Goal: Find specific page/section: Find specific page/section

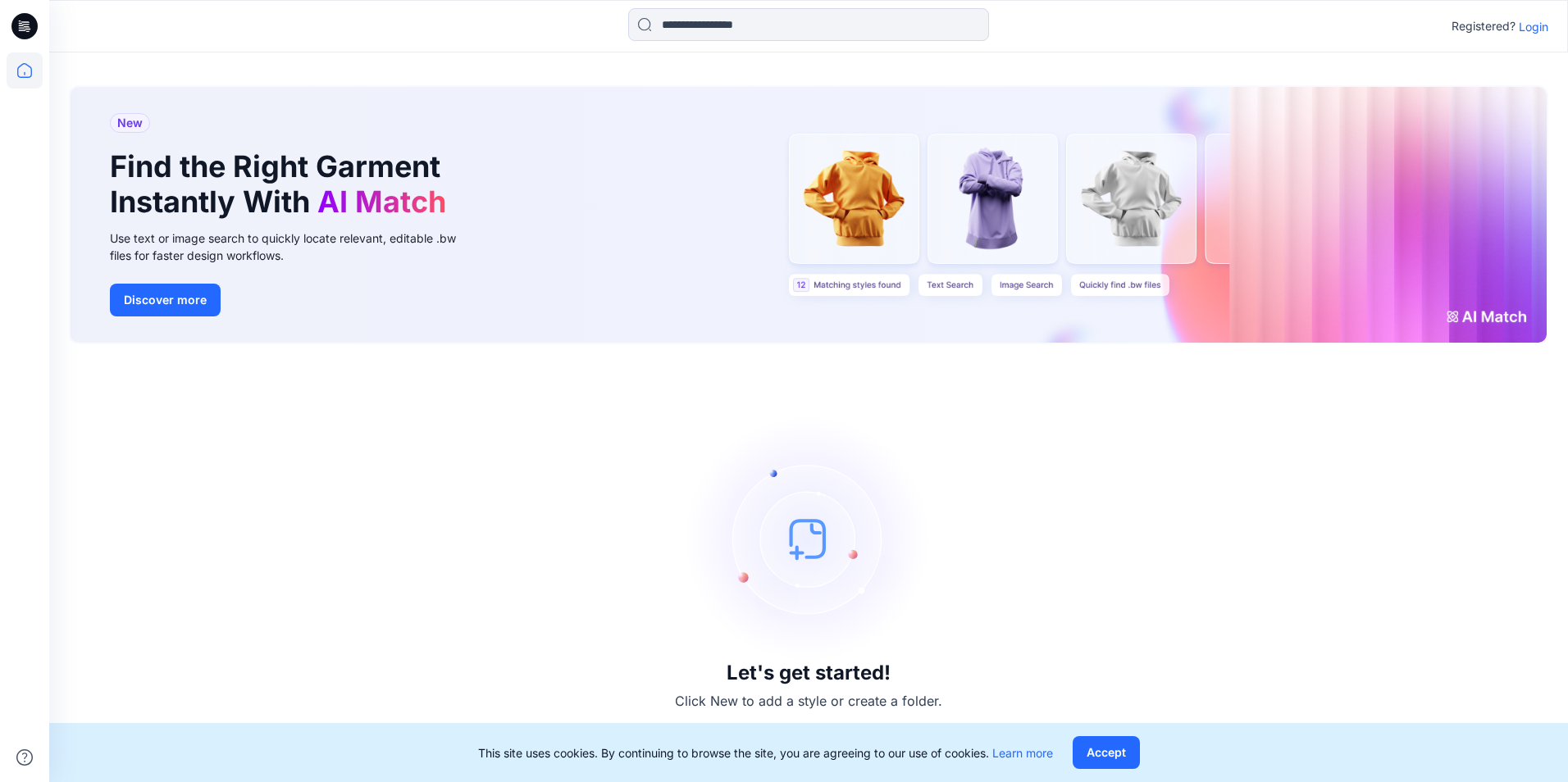
click at [1547, 24] on p "Login" at bounding box center [1533, 27] width 29 height 17
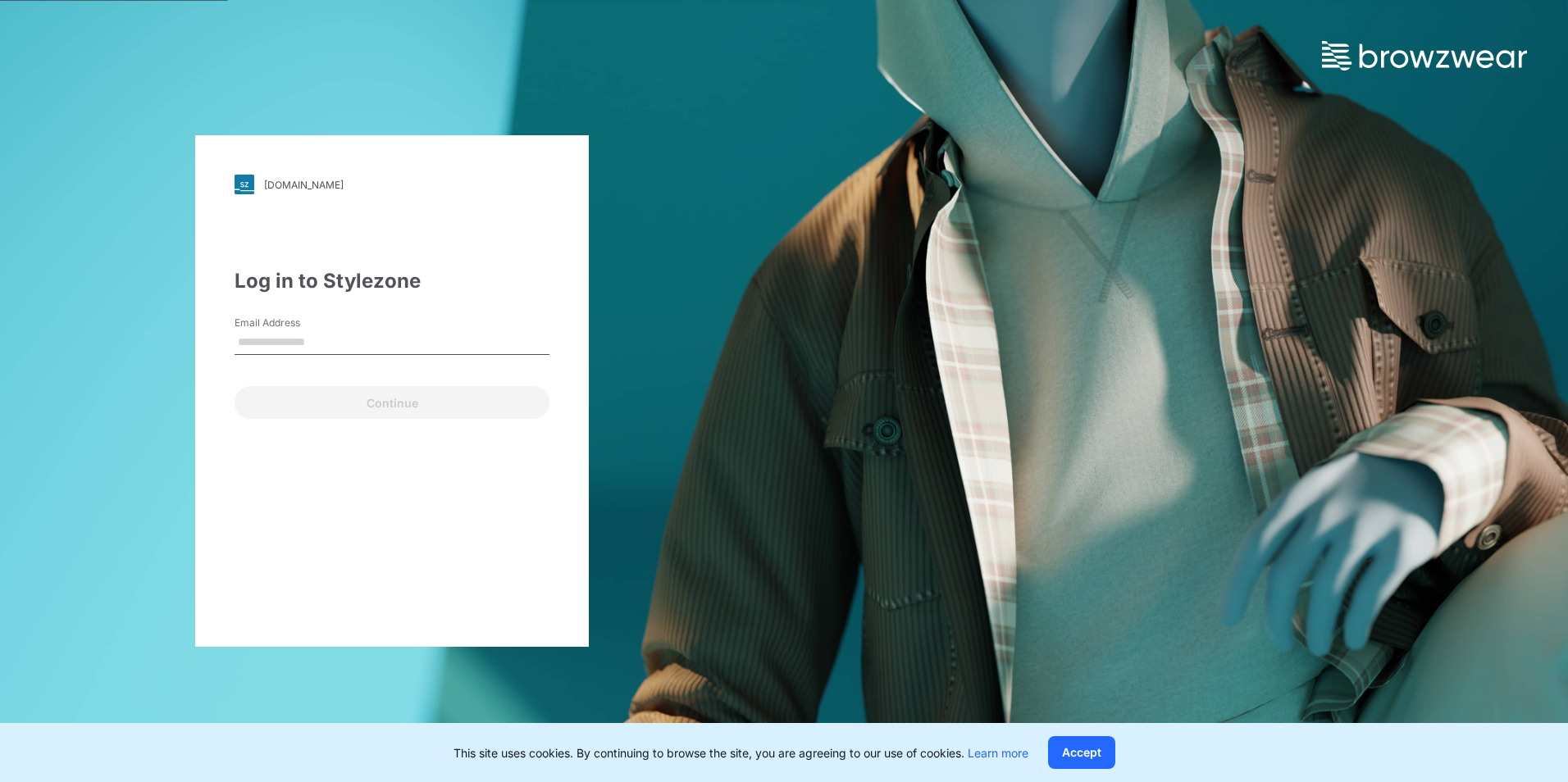
click at [321, 356] on div "Email Address" at bounding box center [392, 341] width 315 height 49
click at [327, 345] on input "Email Address" at bounding box center [392, 343] width 315 height 25
drag, startPoint x: 204, startPoint y: 451, endPoint x: 220, endPoint y: 400, distance: 53.5
click at [204, 445] on div "[DOMAIN_NAME] Loading... Log in to Stylezone Email Address Email is required Co…" at bounding box center [392, 391] width 394 height 512
click at [284, 344] on input "Email Address" at bounding box center [392, 343] width 315 height 25
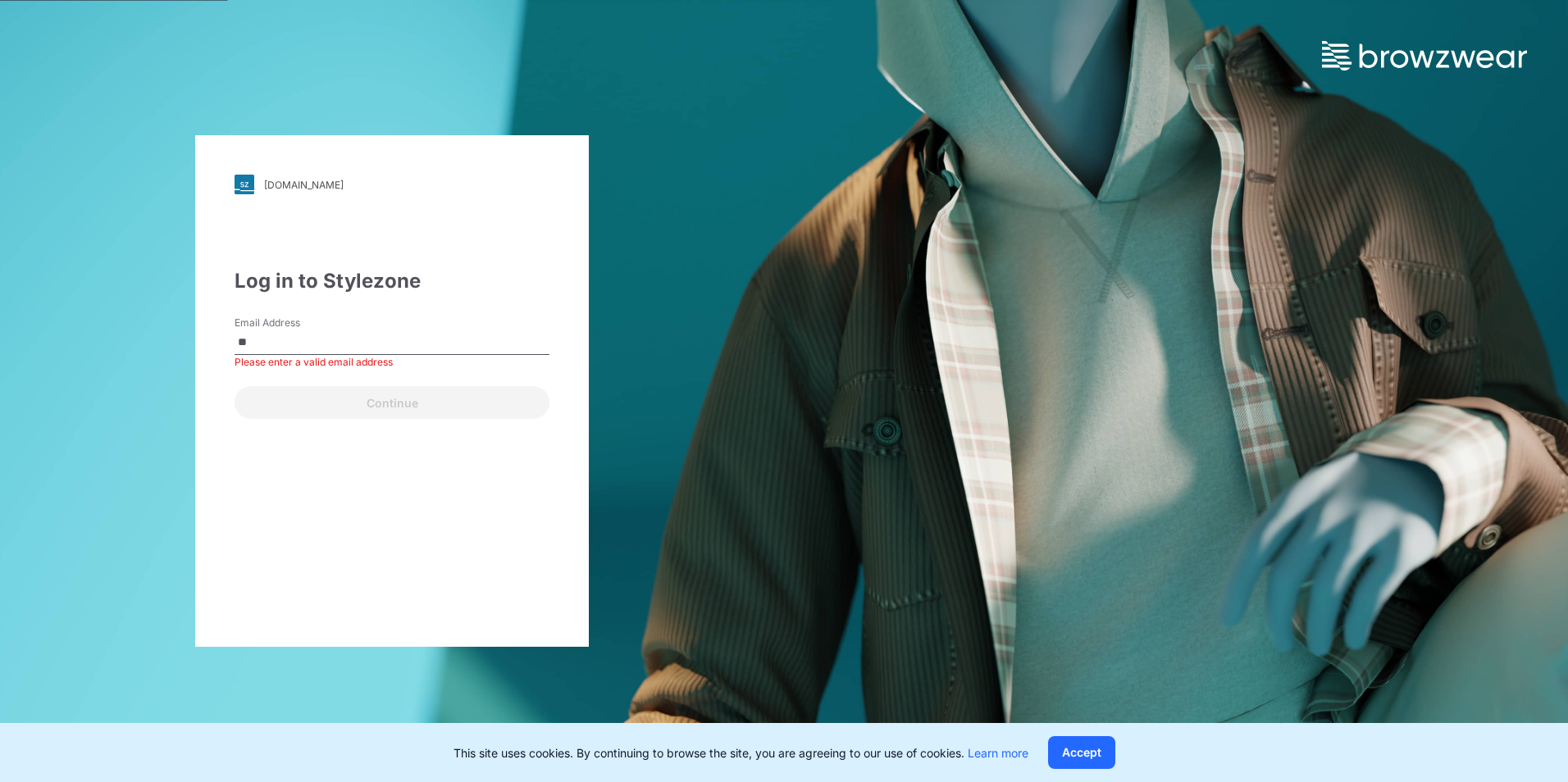
type input "**********"
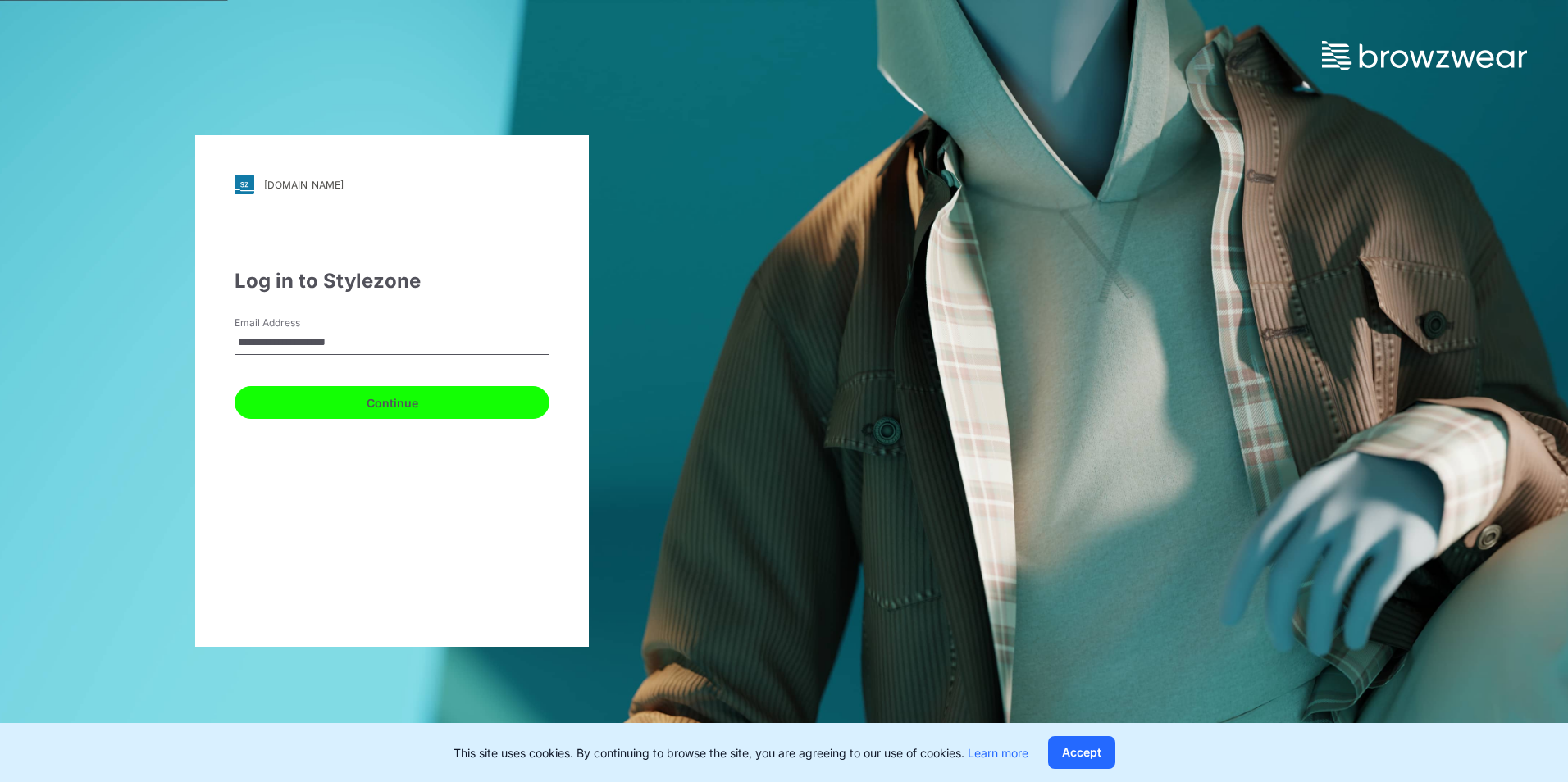
click at [346, 405] on button "Continue" at bounding box center [392, 402] width 315 height 33
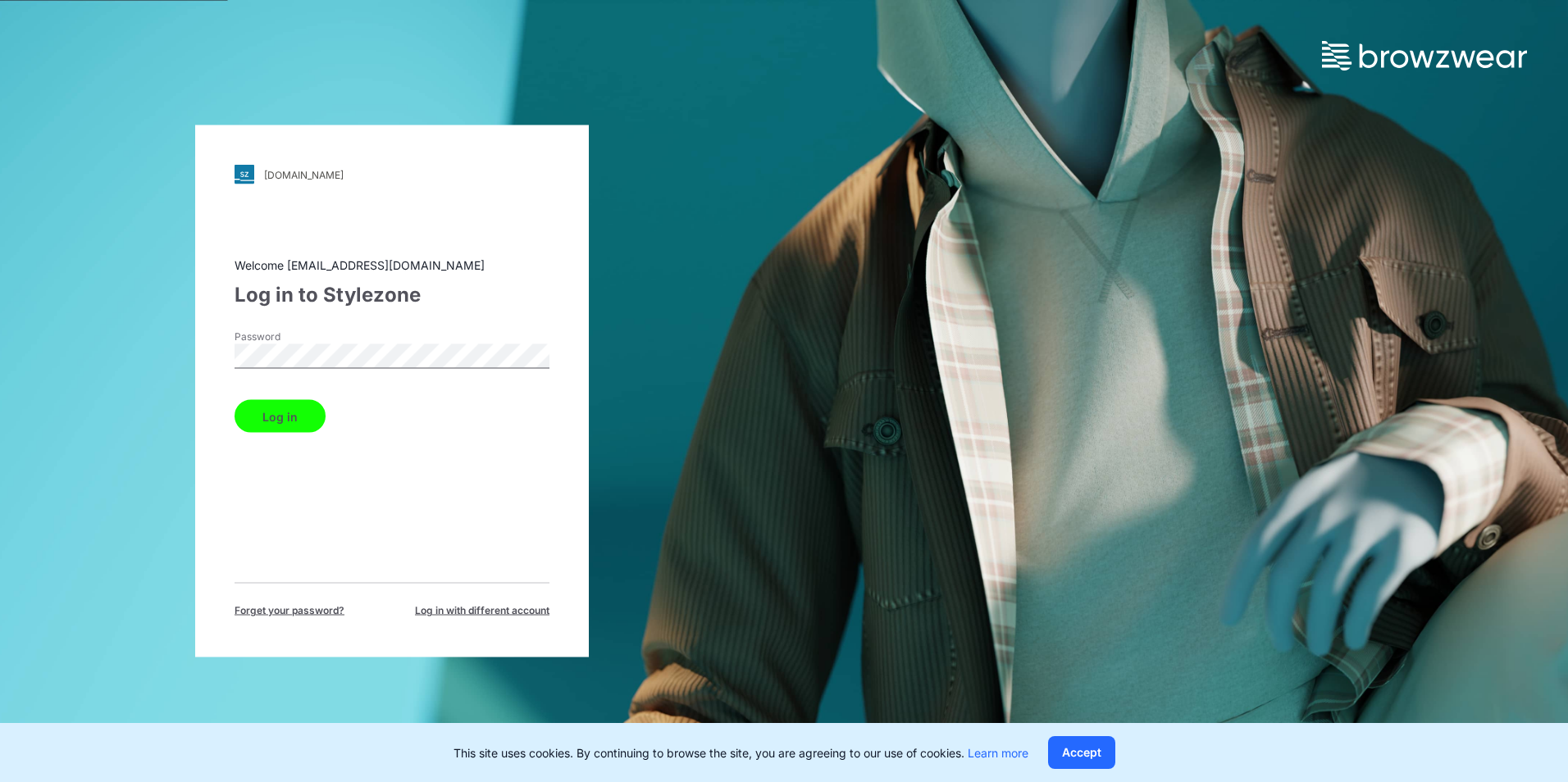
click at [275, 431] on button "Log in" at bounding box center [280, 417] width 91 height 33
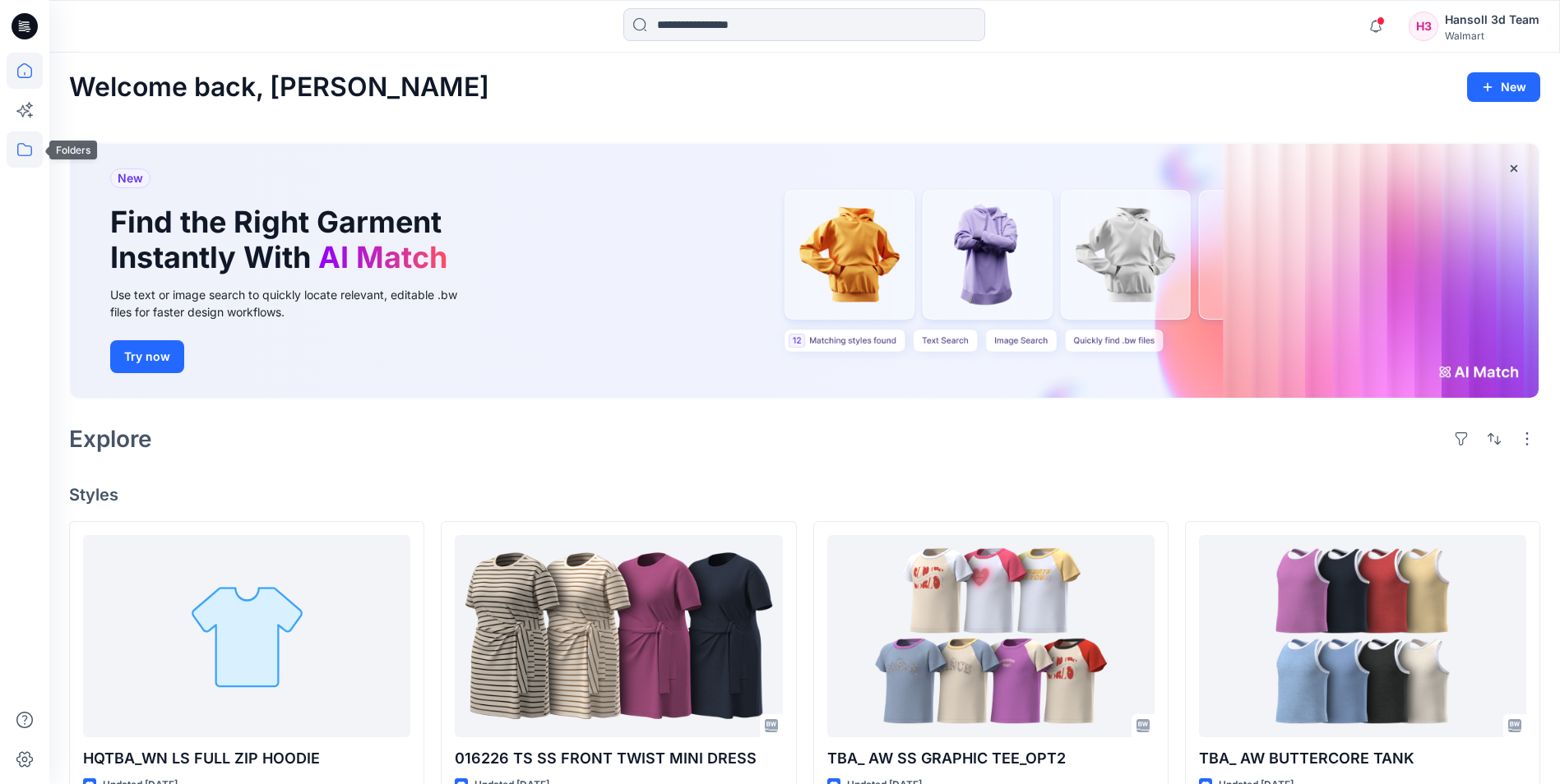
click at [36, 151] on icon at bounding box center [25, 149] width 36 height 36
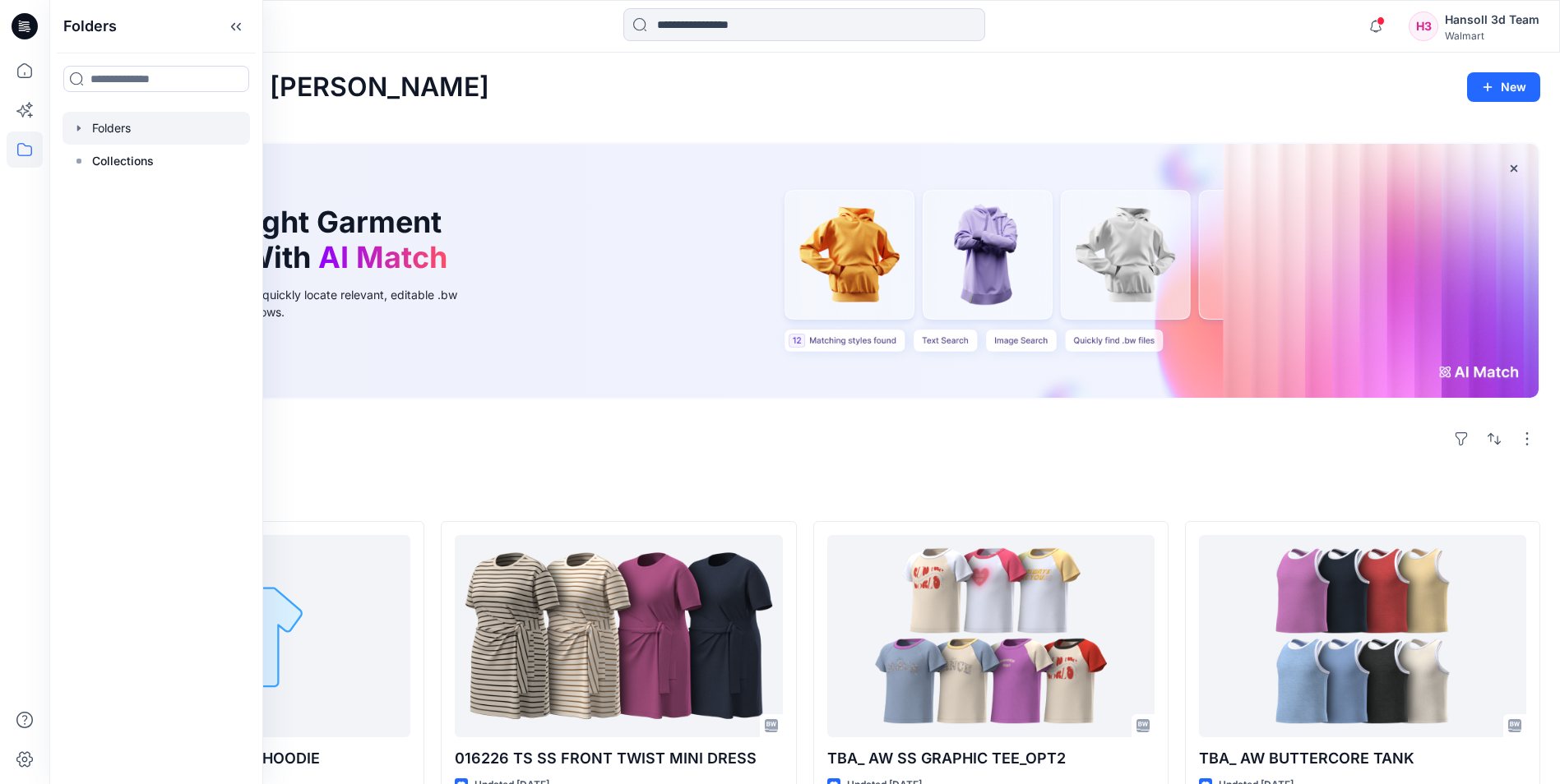
click at [92, 122] on div at bounding box center [156, 127] width 188 height 33
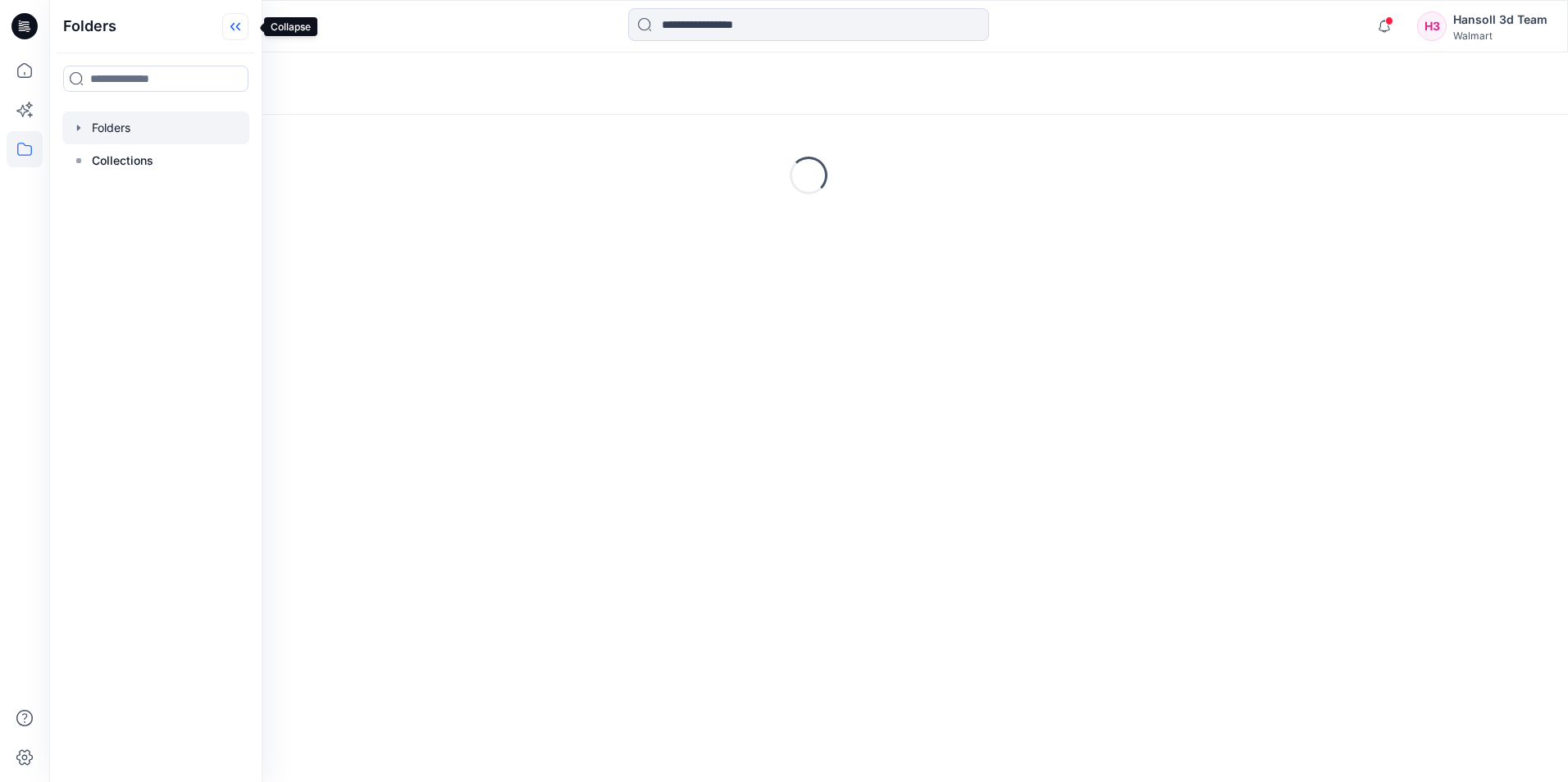
click at [239, 24] on icon at bounding box center [235, 27] width 27 height 28
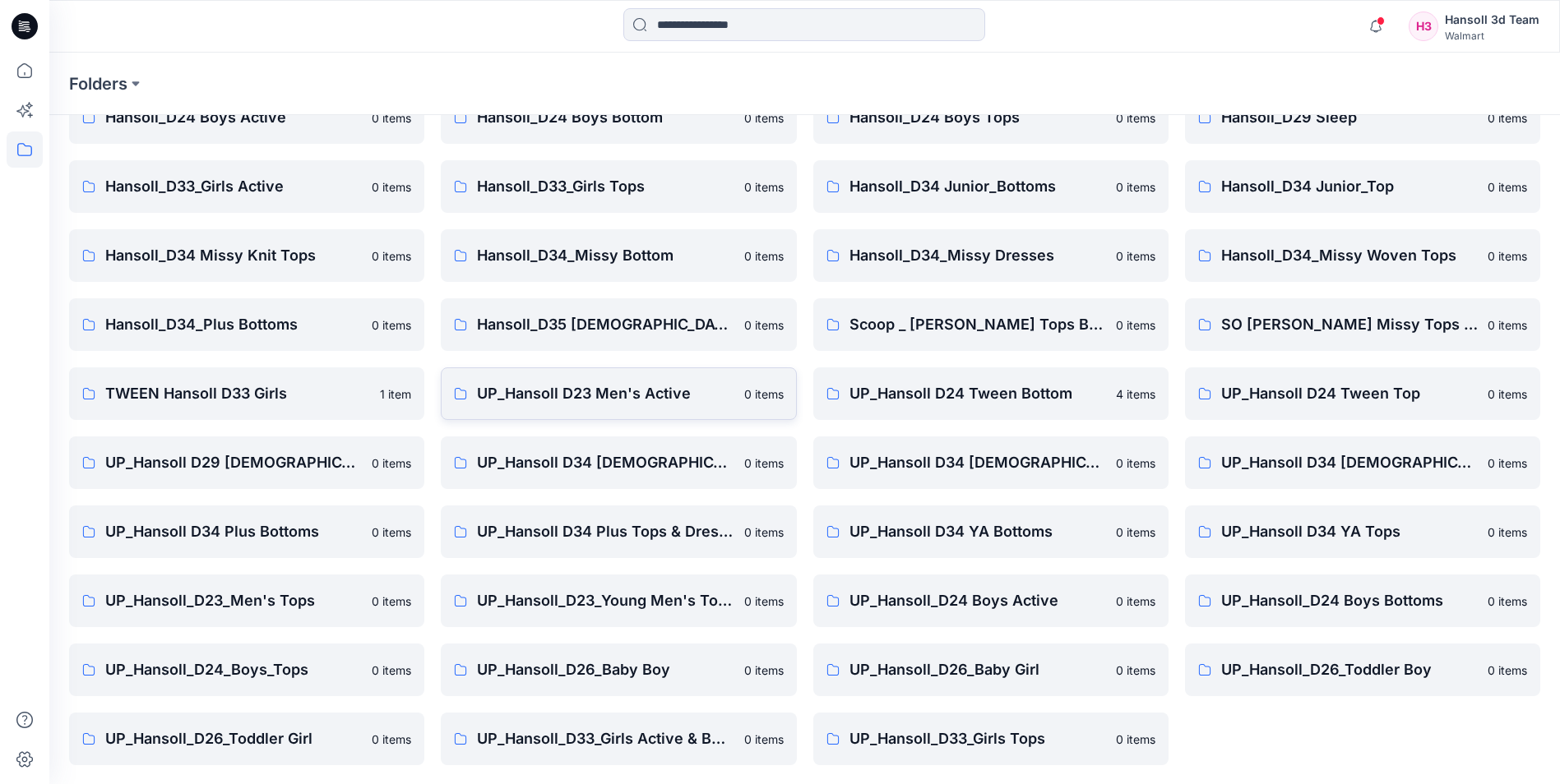
scroll to position [228, 0]
click at [537, 739] on p "UP_Hansoll_D33_Girls Active & Bottoms" at bounding box center [605, 738] width 257 height 23
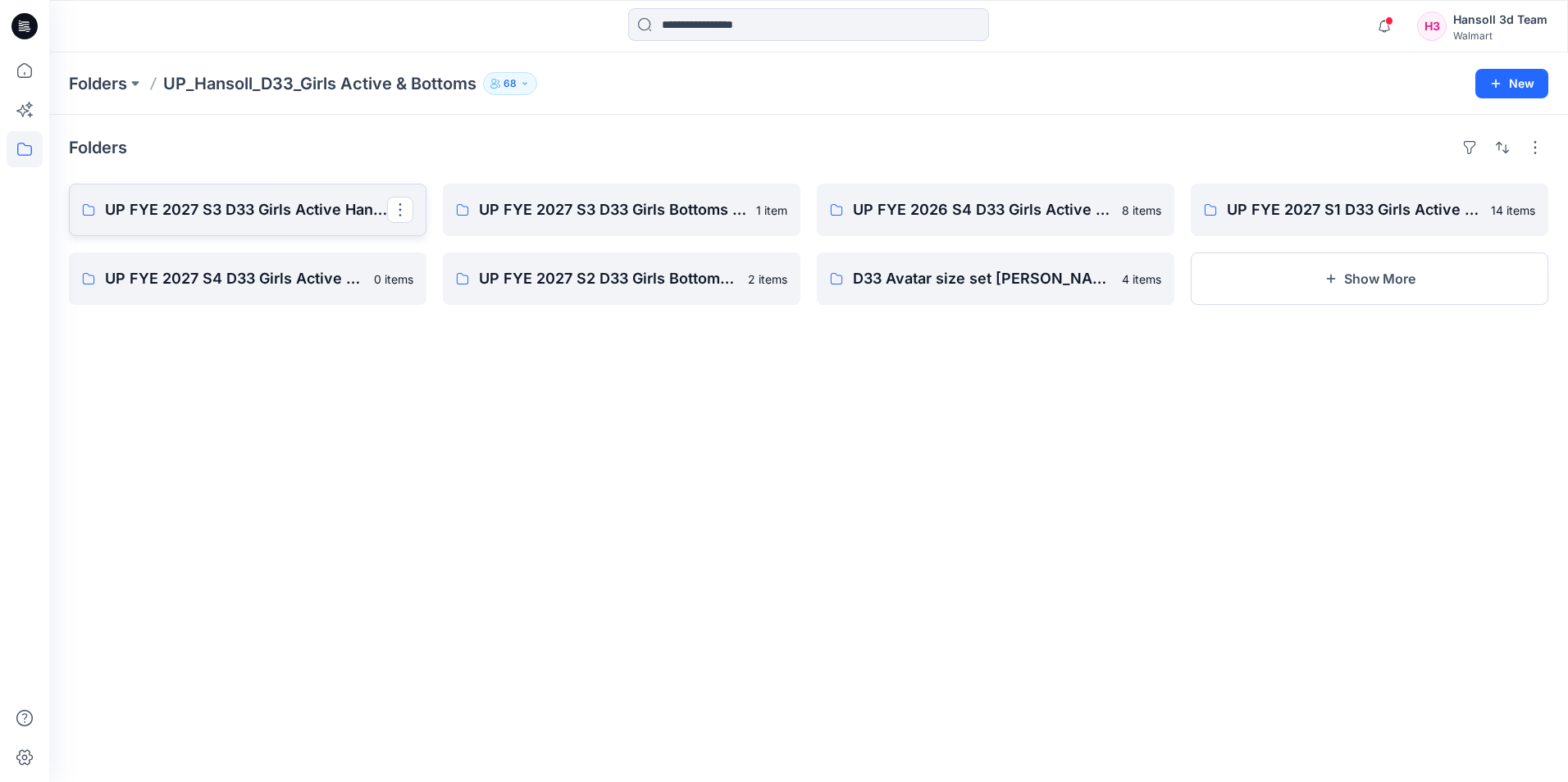
click at [318, 211] on p "UP FYE 2027 S3 D33 Girls Active Hansoll" at bounding box center [246, 210] width 282 height 23
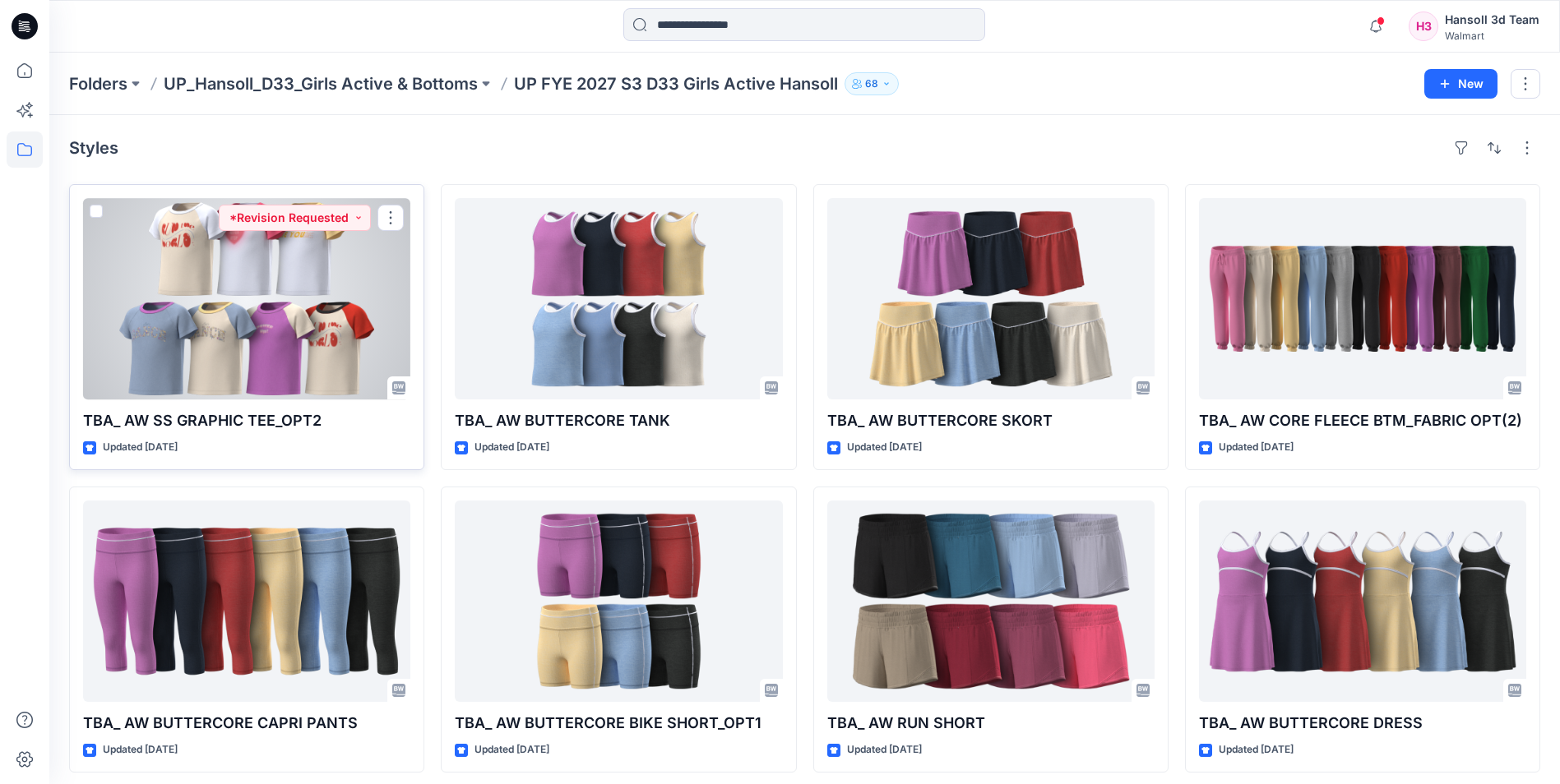
click at [286, 347] on div at bounding box center [247, 299] width 327 height 202
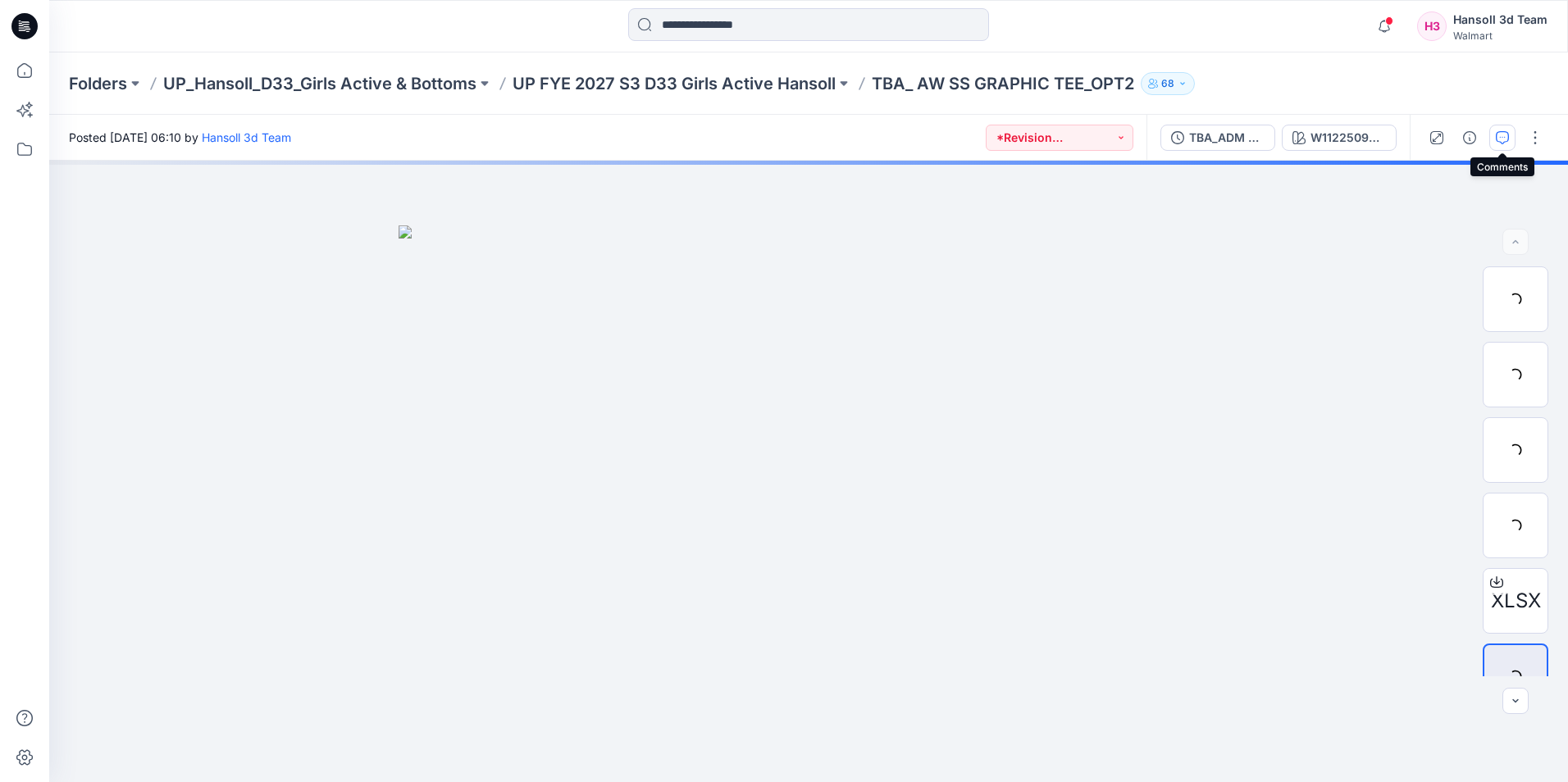
click at [1503, 143] on icon "button" at bounding box center [1503, 138] width 13 height 13
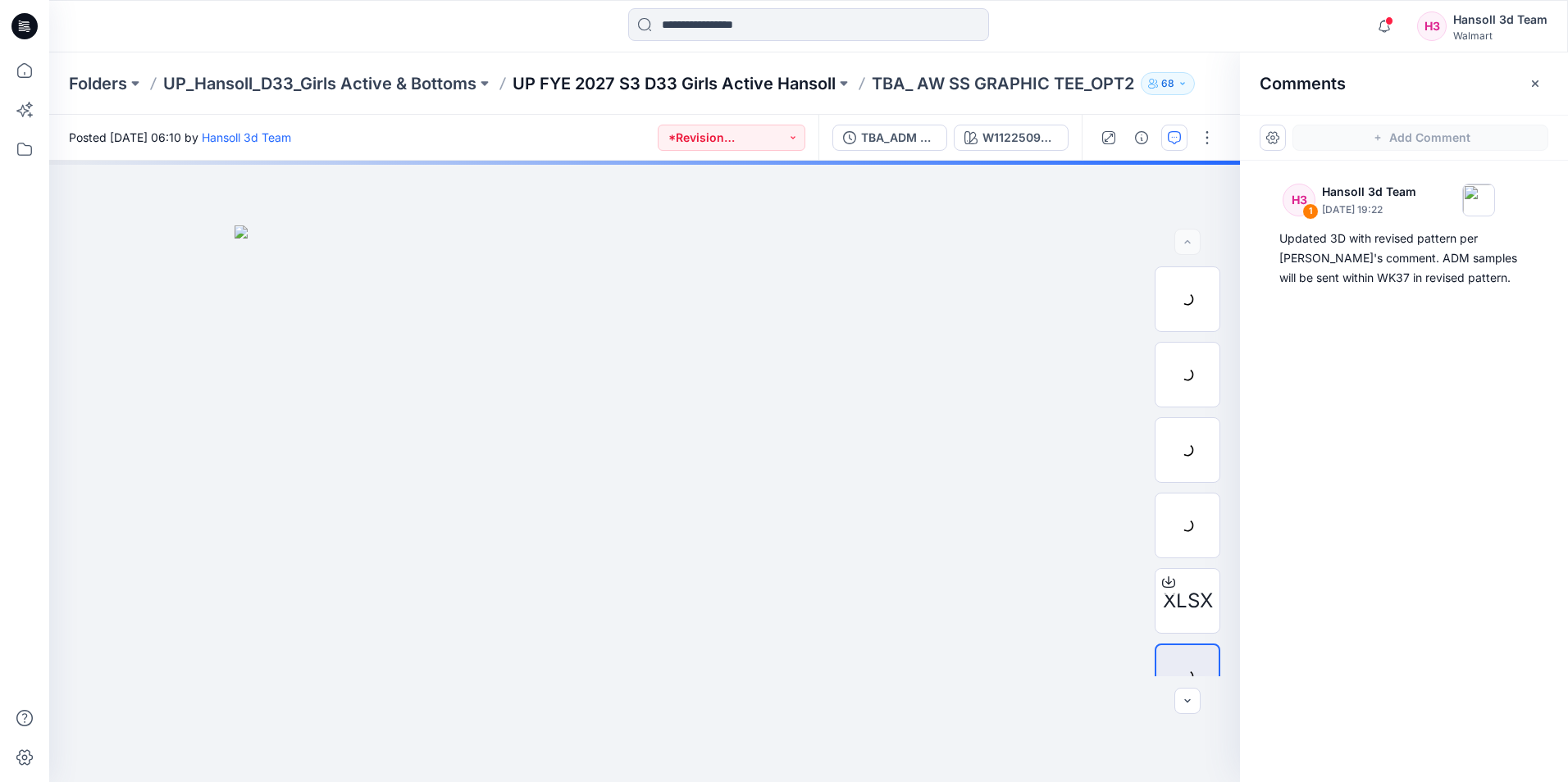
click at [733, 85] on p "UP FYE 2027 S3 D33 Girls Active Hansoll" at bounding box center [674, 84] width 323 height 23
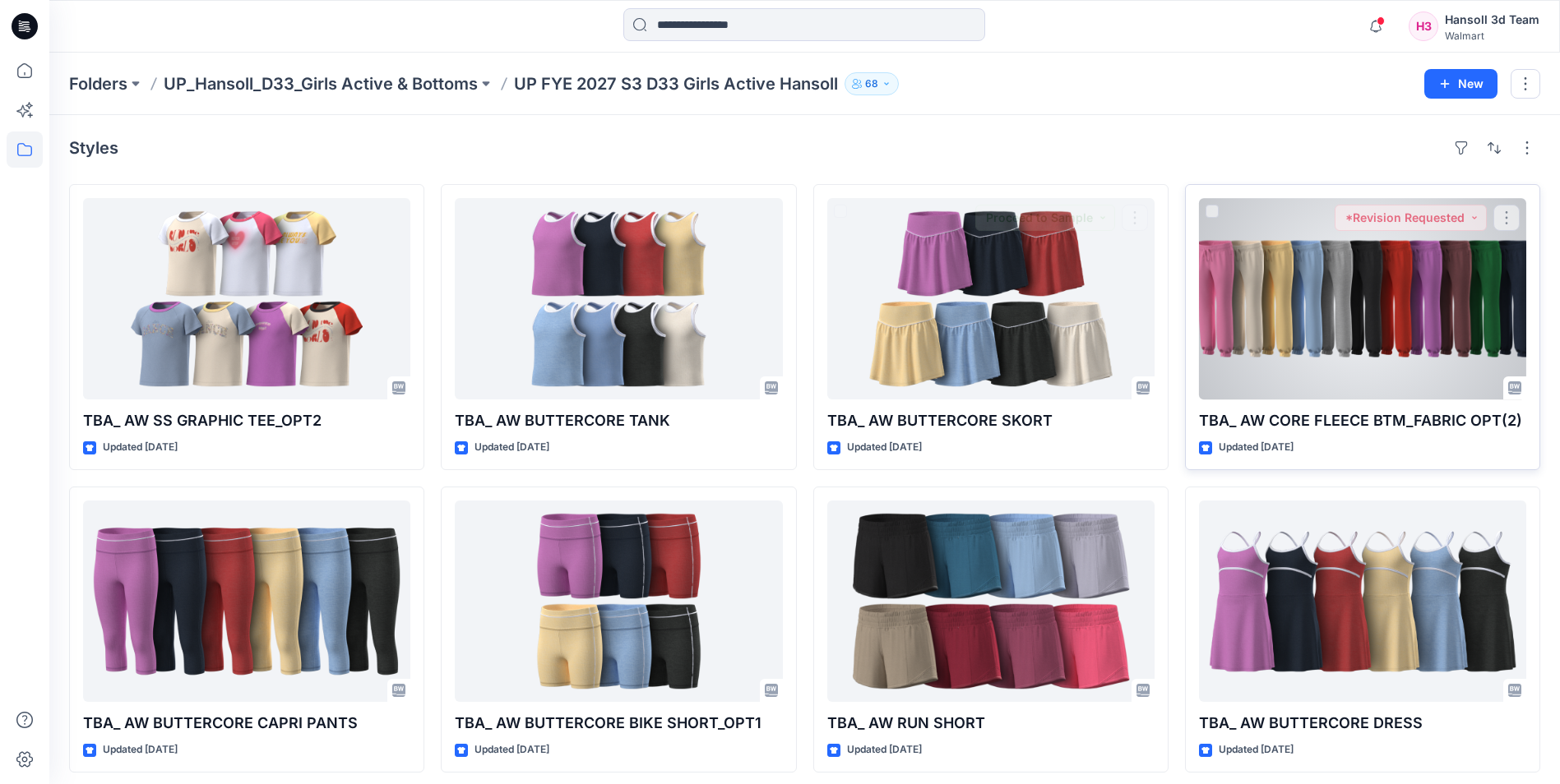
click at [1278, 309] on div at bounding box center [1363, 299] width 327 height 202
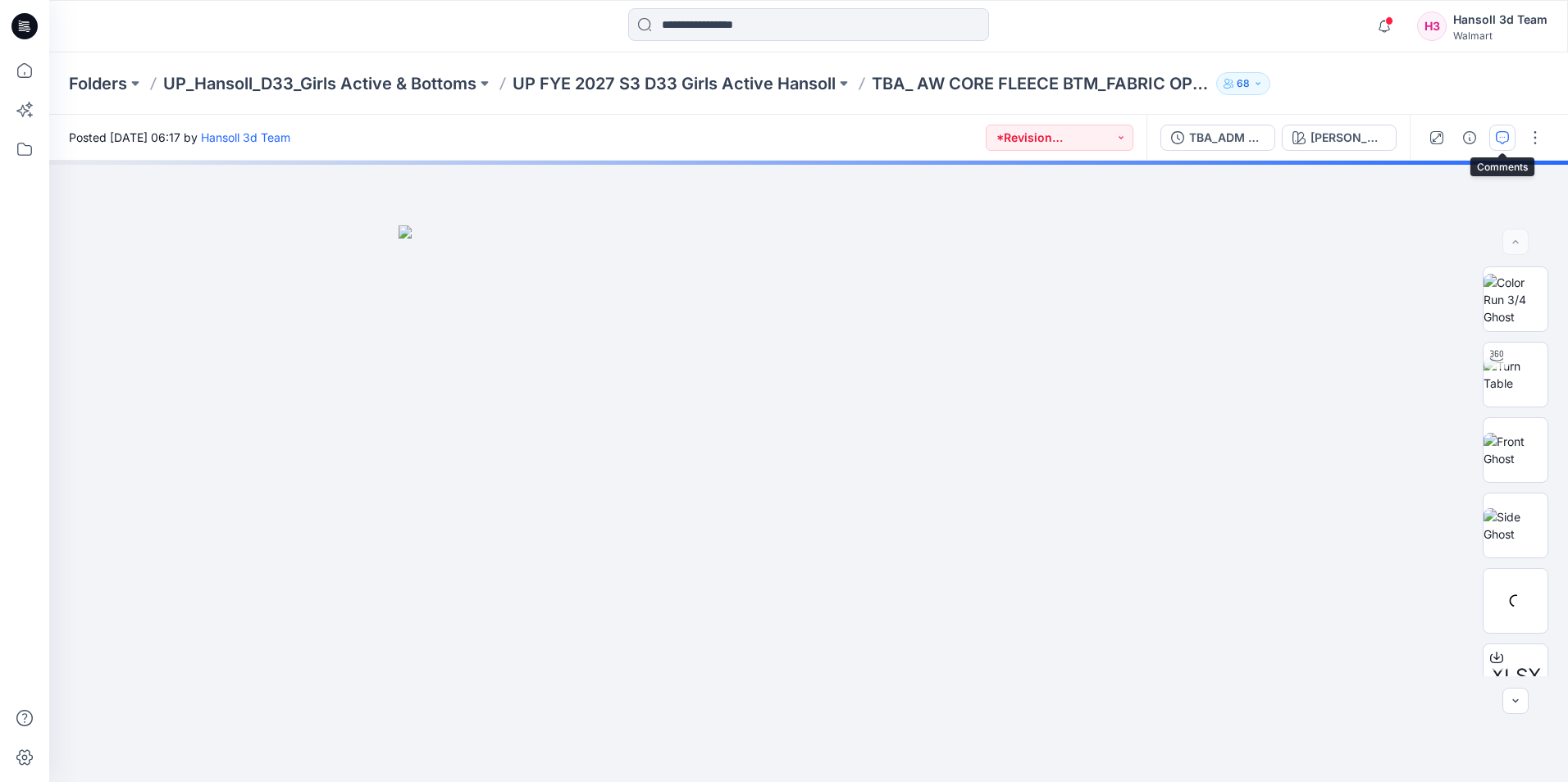
click at [1493, 134] on button "button" at bounding box center [1503, 138] width 27 height 27
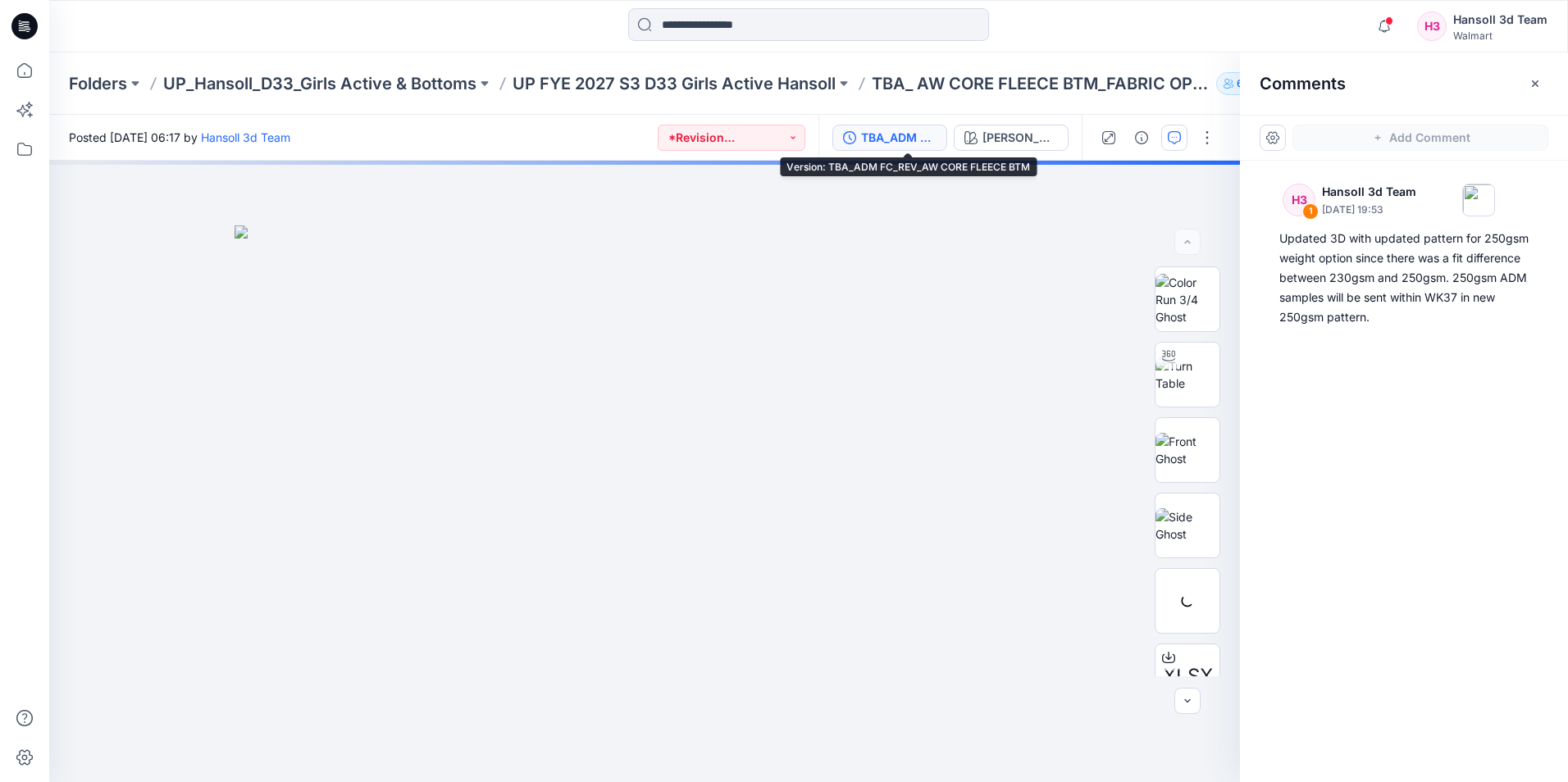
click at [905, 145] on div "TBA_ADM FC_REV_AW CORE FLEECE BTM" at bounding box center [898, 138] width 75 height 18
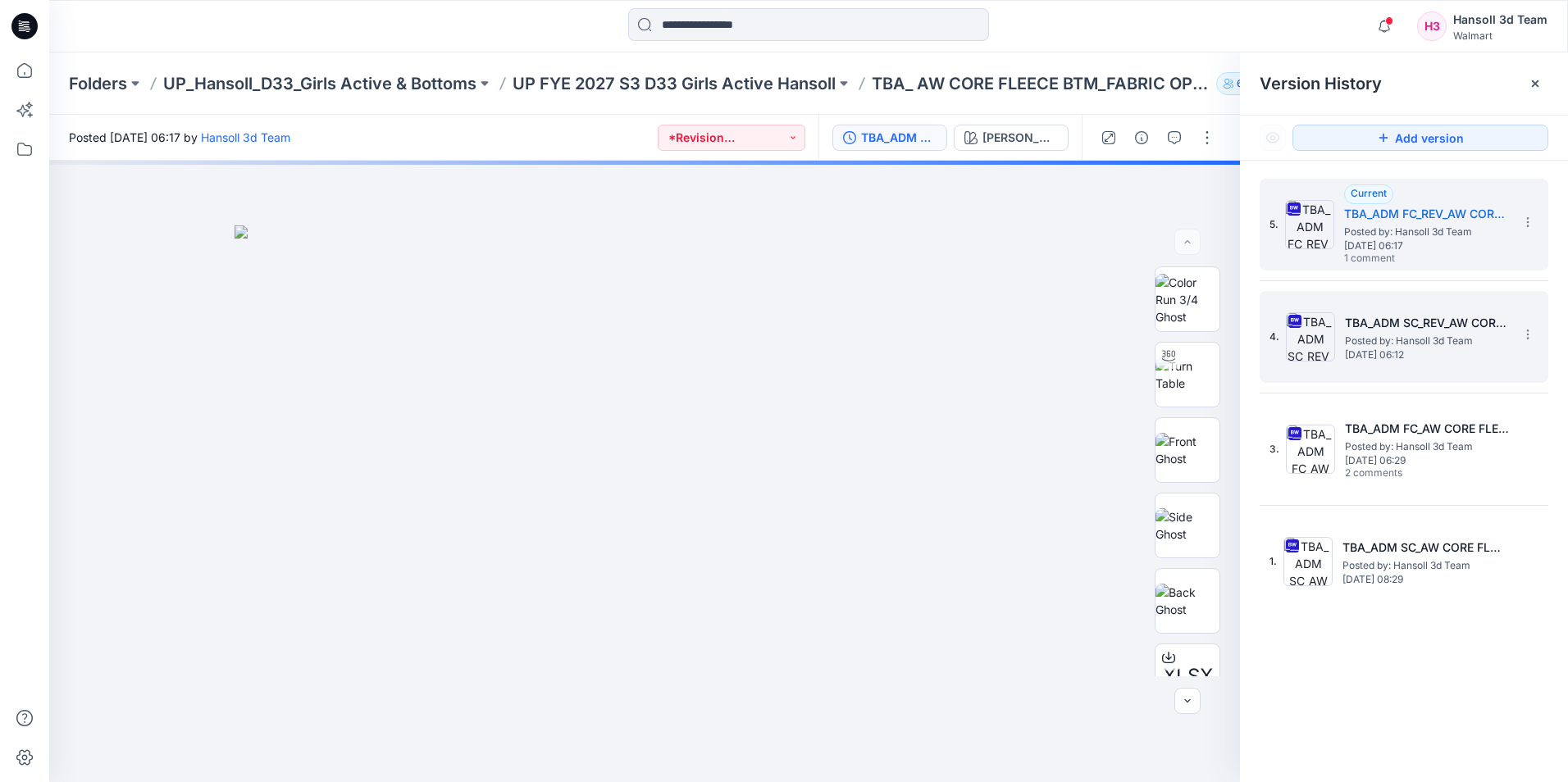
click at [1412, 371] on div "4. TBA_ADM SC_REV_AW CORE FLEECE BTM Posted by: Hansoll 3d Team [DATE] 06:12" at bounding box center [1391, 337] width 246 height 79
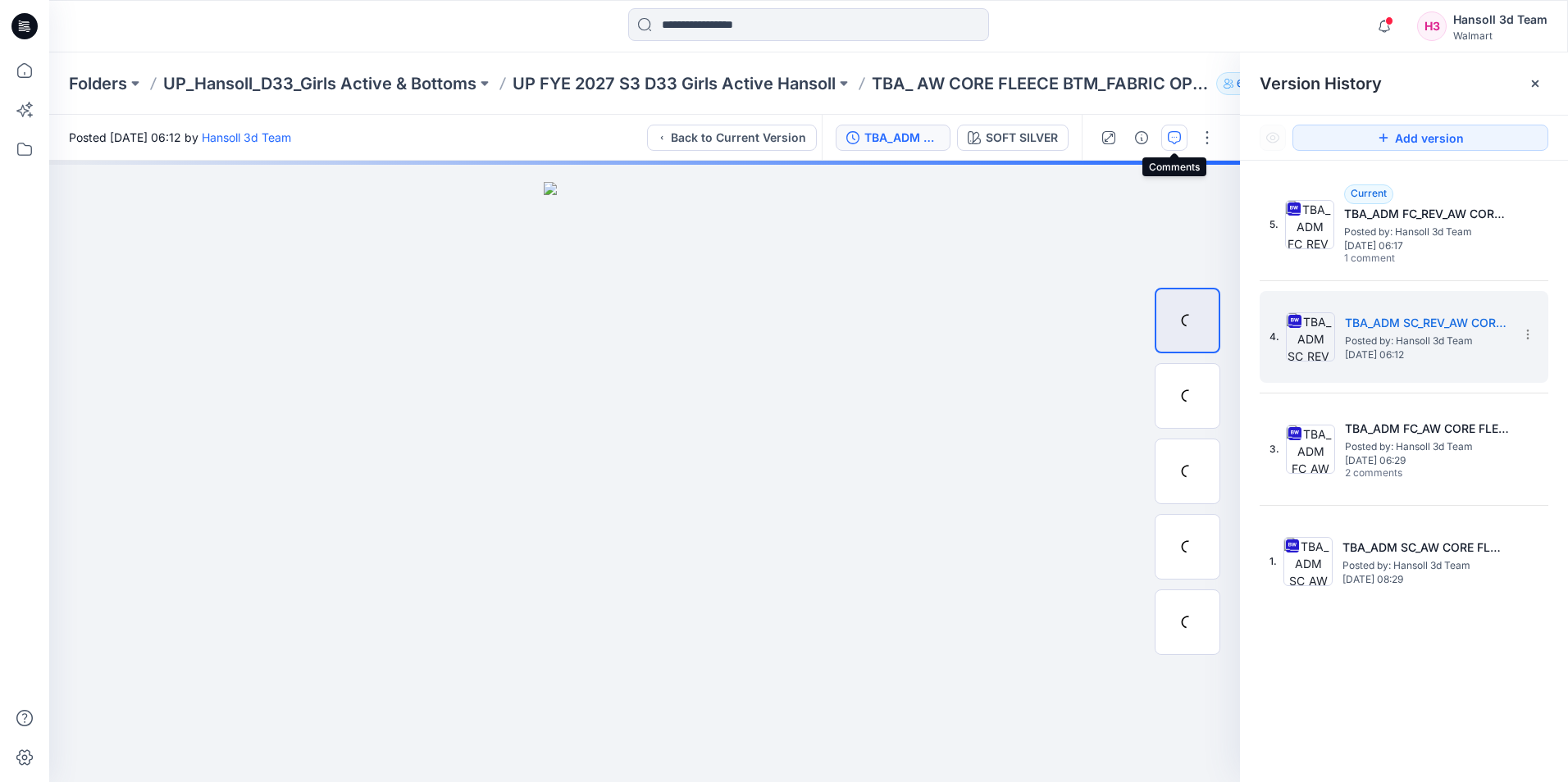
click at [1185, 142] on button "button" at bounding box center [1174, 138] width 27 height 27
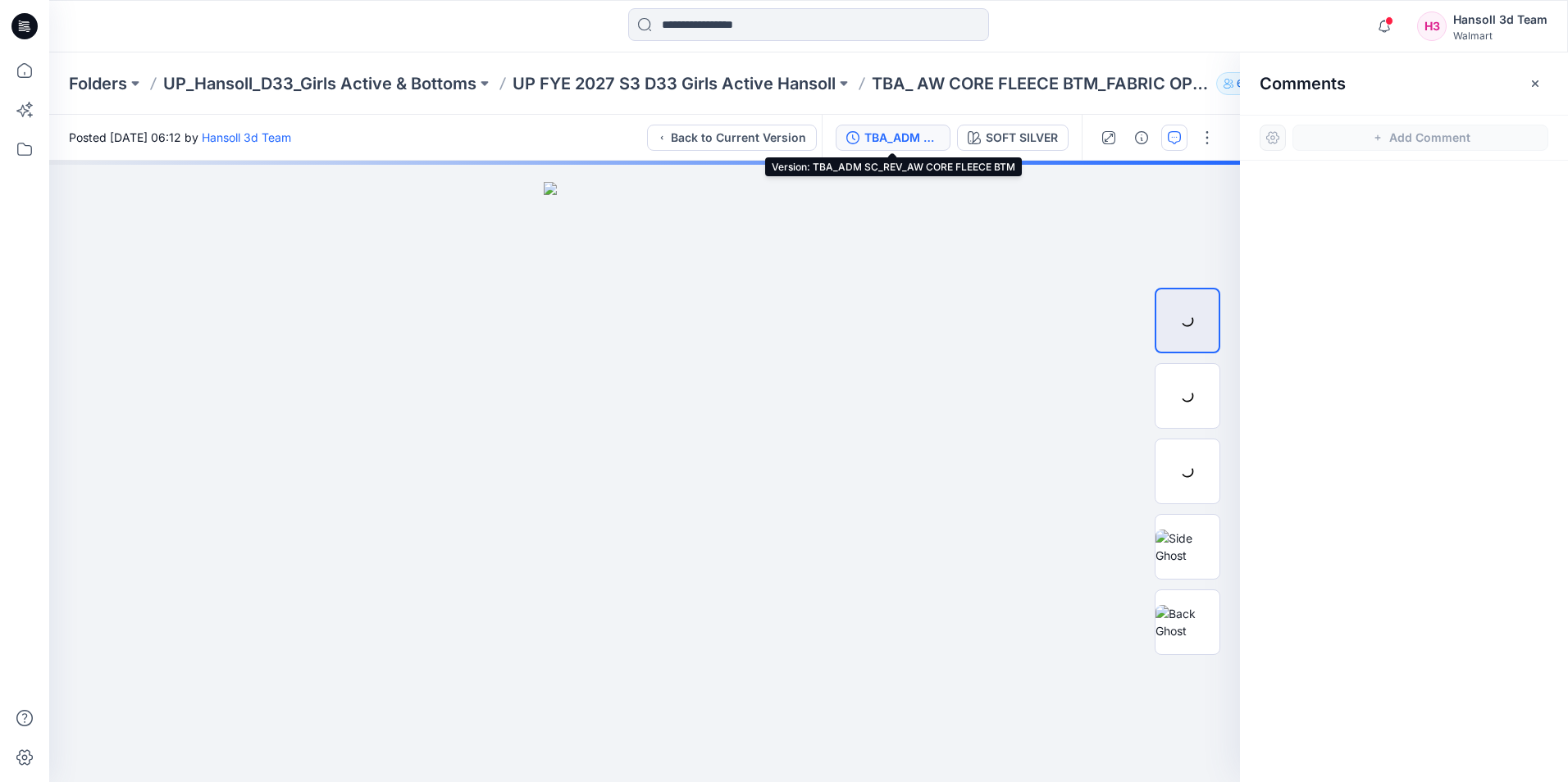
click at [894, 136] on div "TBA_ADM SC_REV_AW CORE FLEECE BTM" at bounding box center [902, 138] width 75 height 18
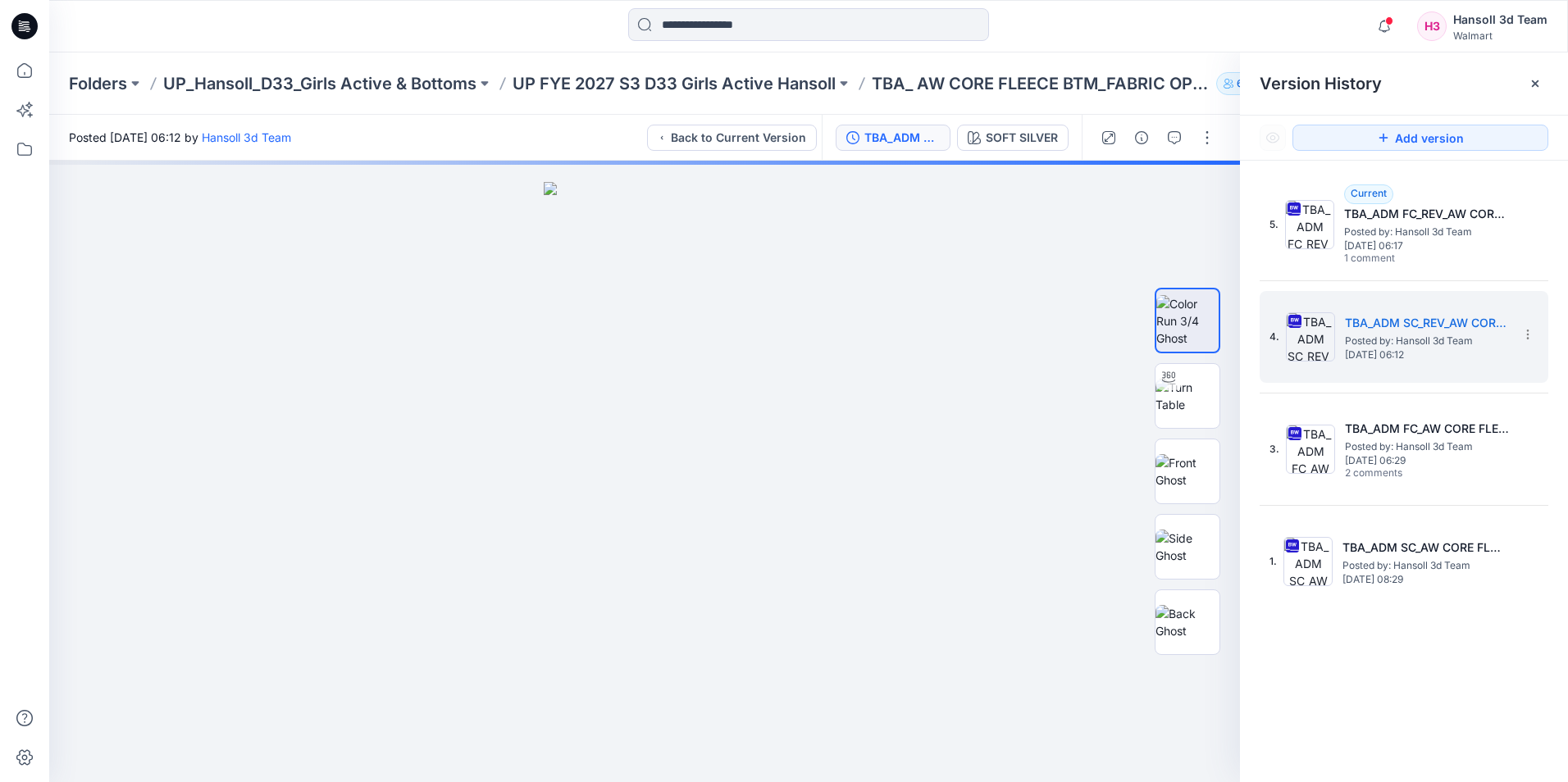
click at [1440, 281] on div "5. Current TBA_ADM FC_REV_AW CORE FLEECE BTM Posted by: Hansoll 3d Team [DATE] …" at bounding box center [1404, 393] width 289 height 429
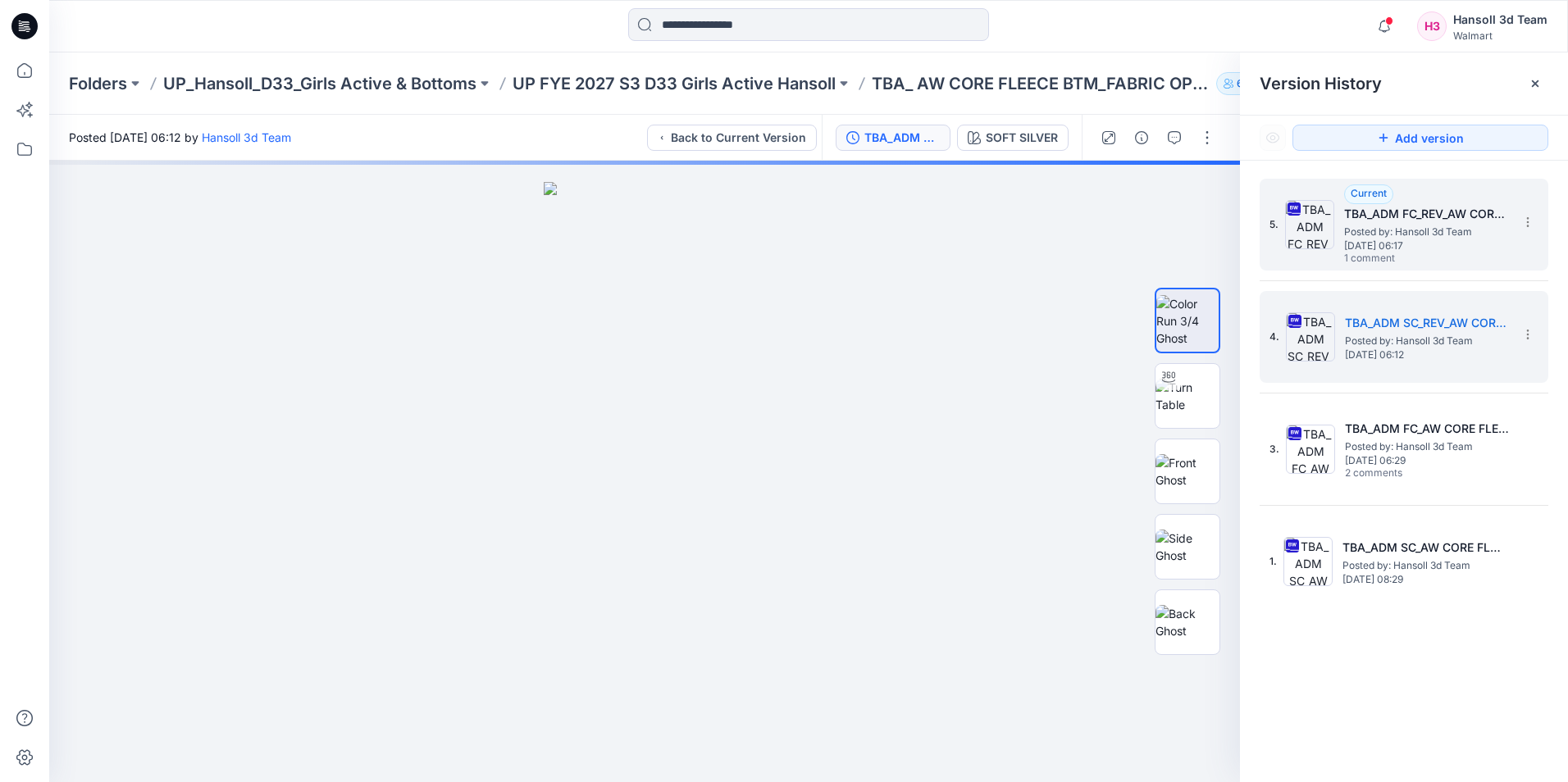
click at [1412, 233] on span "Posted by: Hansoll 3d Team" at bounding box center [1426, 232] width 164 height 16
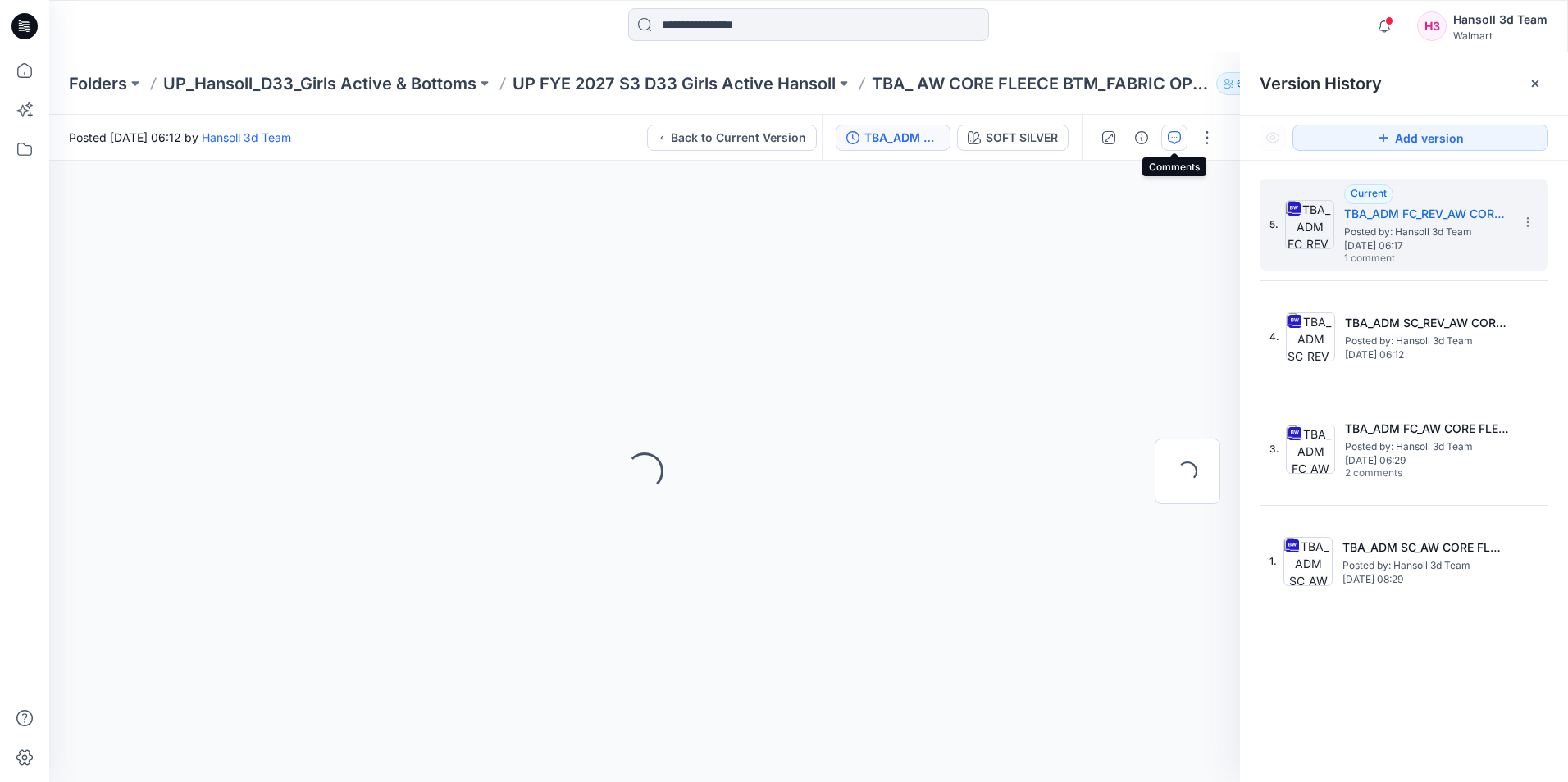
click at [1167, 138] on button "button" at bounding box center [1174, 138] width 27 height 27
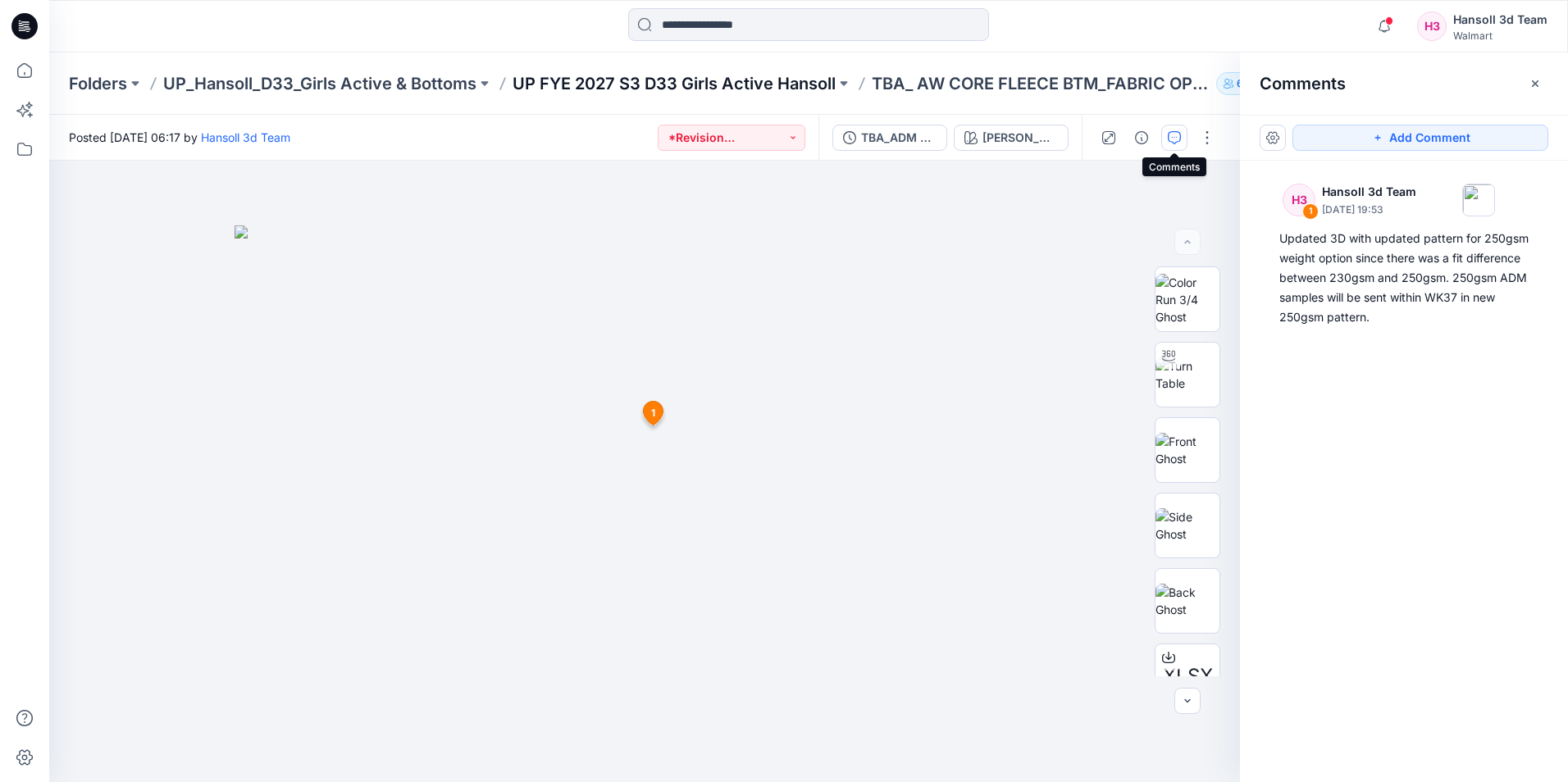
click at [736, 87] on p "UP FYE 2027 S3 D33 Girls Active Hansoll" at bounding box center [674, 84] width 323 height 23
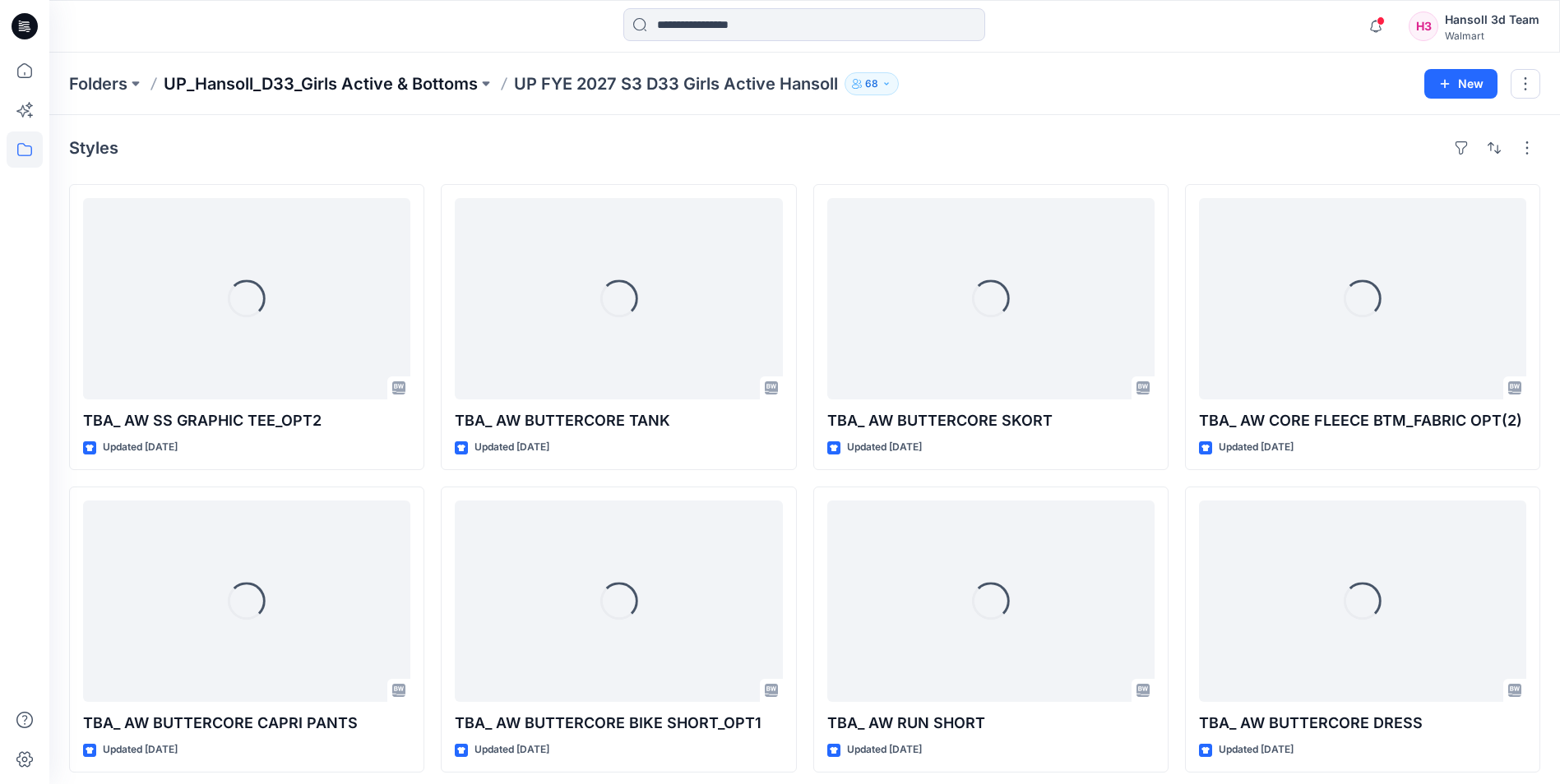
click at [396, 91] on p "UP_Hansoll_D33_Girls Active & Bottoms" at bounding box center [321, 84] width 314 height 23
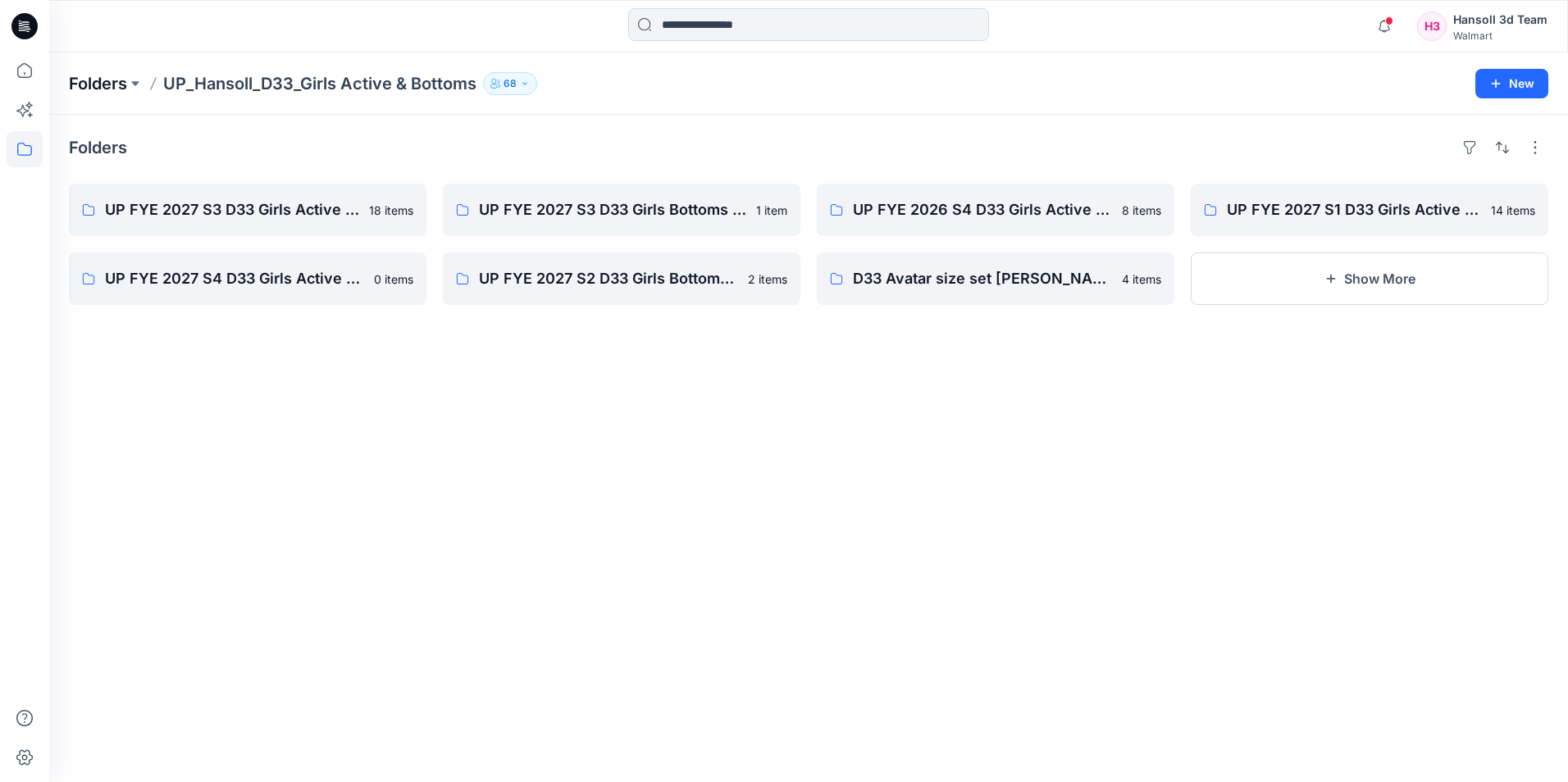
click at [116, 87] on p "Folders" at bounding box center [98, 84] width 58 height 23
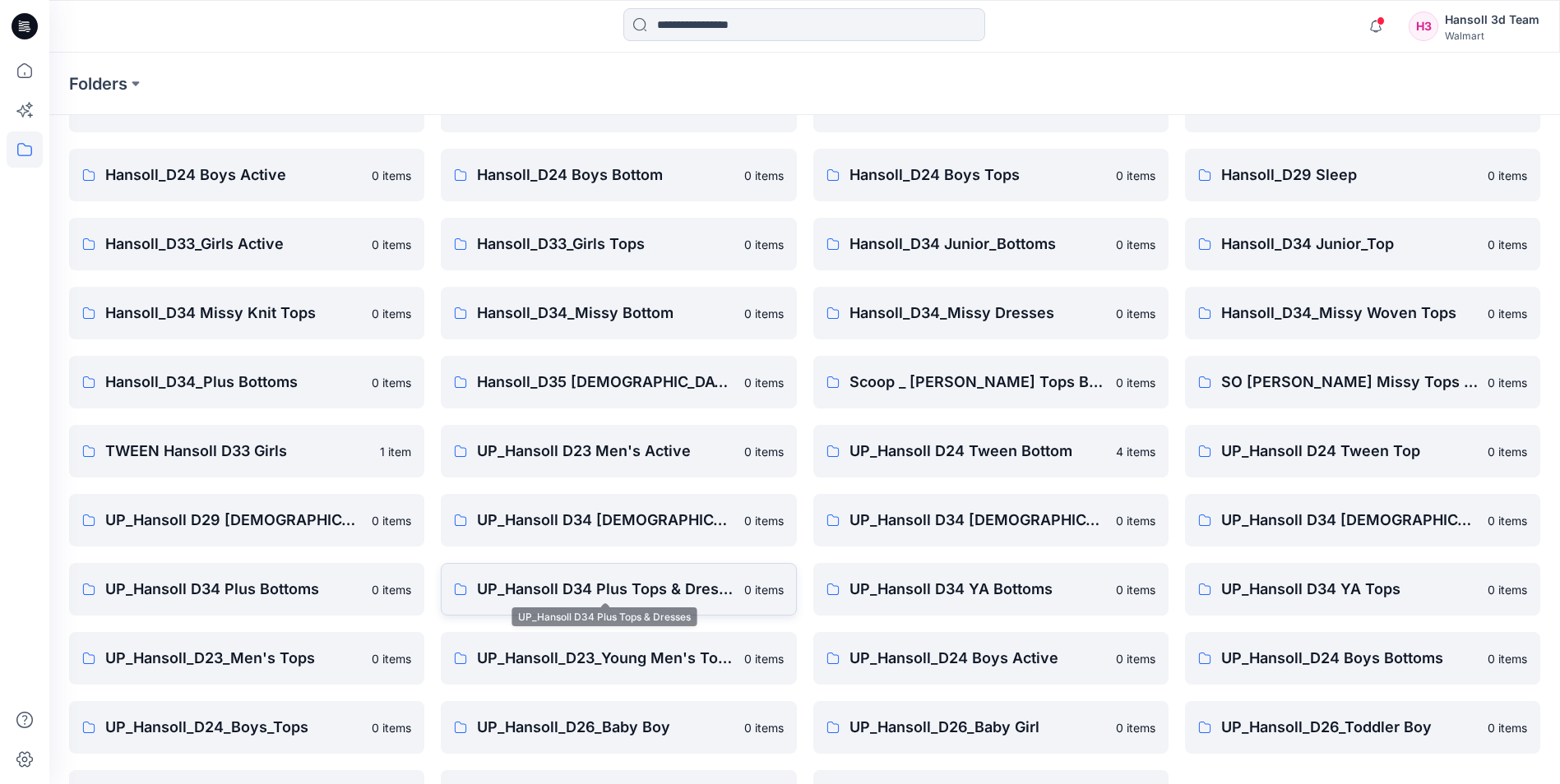
scroll to position [228, 0]
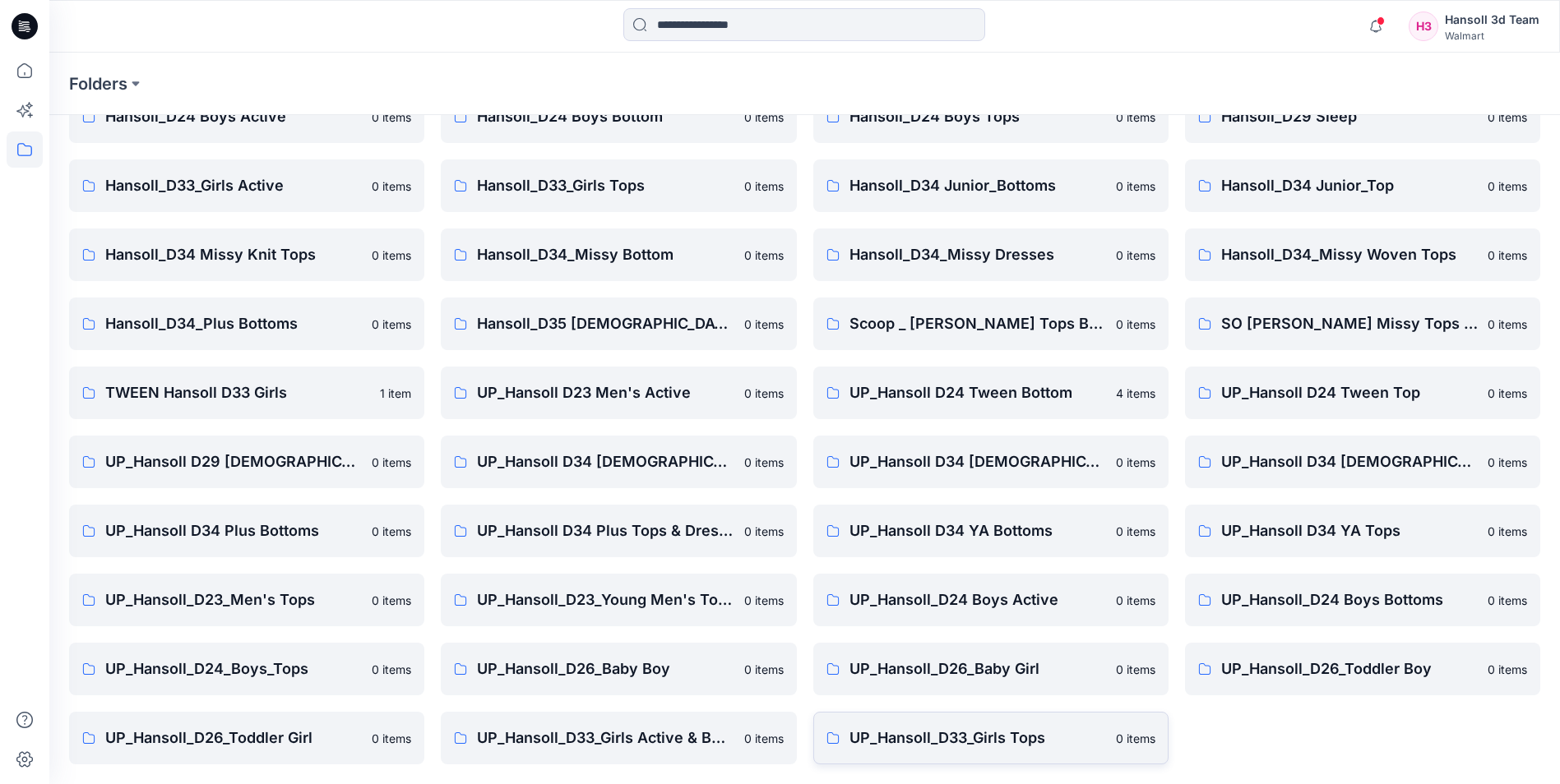
click at [1073, 749] on p "UP_Hansoll_D33_Girls Tops" at bounding box center [977, 738] width 257 height 23
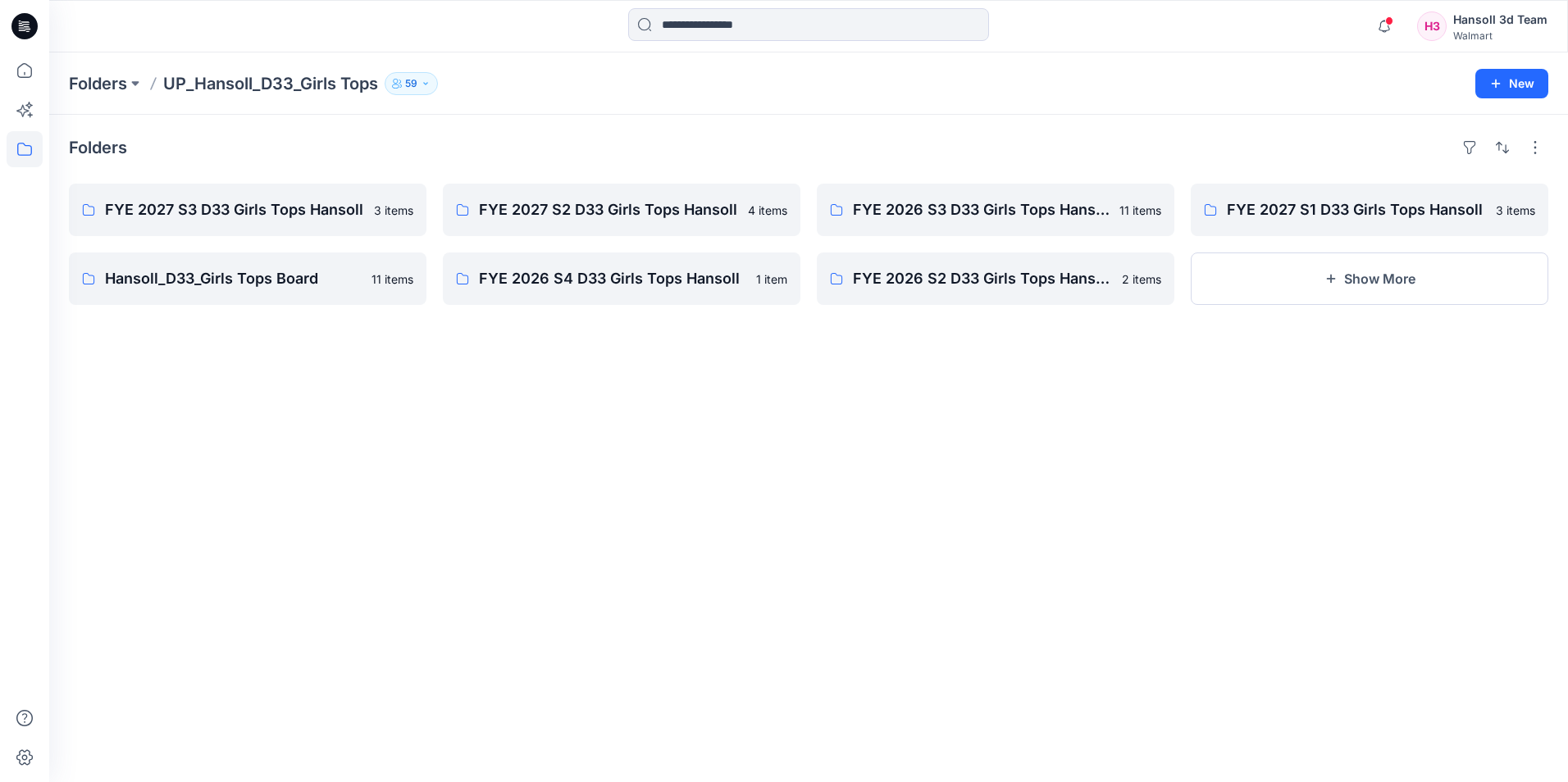
click at [601, 472] on div "Folders FYE 2027 S3 D33 Girls Tops Hansoll 3 items Hansoll_D33_Girls Tops Board…" at bounding box center [809, 448] width 1519 height 667
